Goal: Find specific page/section

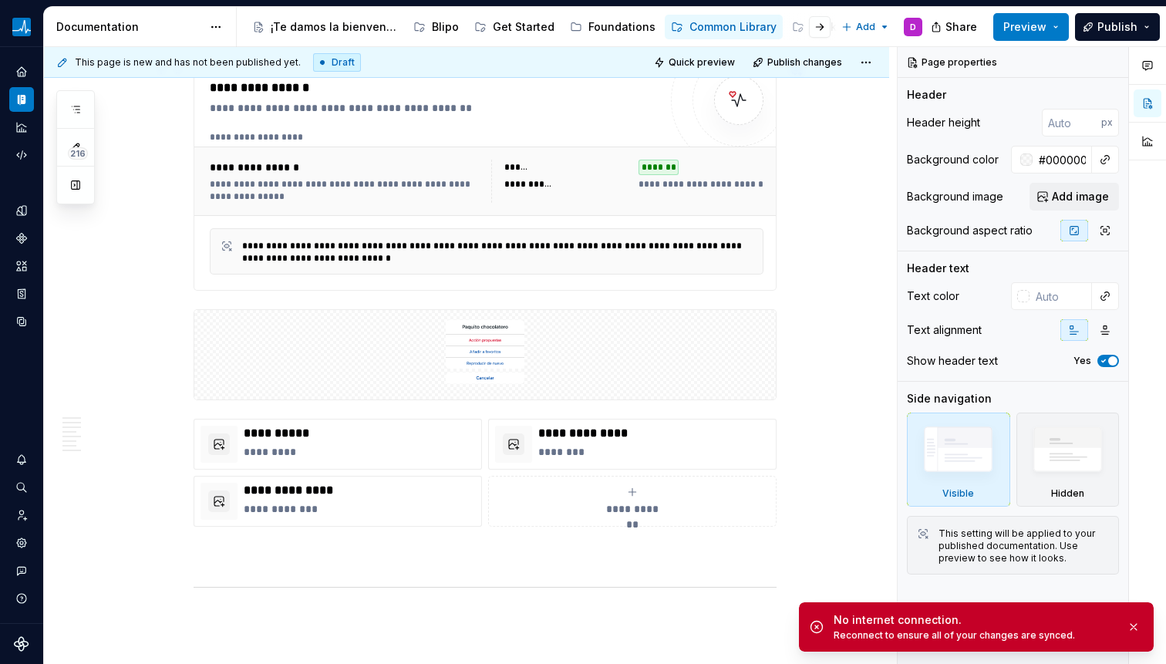
scroll to position [279, 0]
type textarea "*"
